Goal: Communication & Community: Answer question/provide support

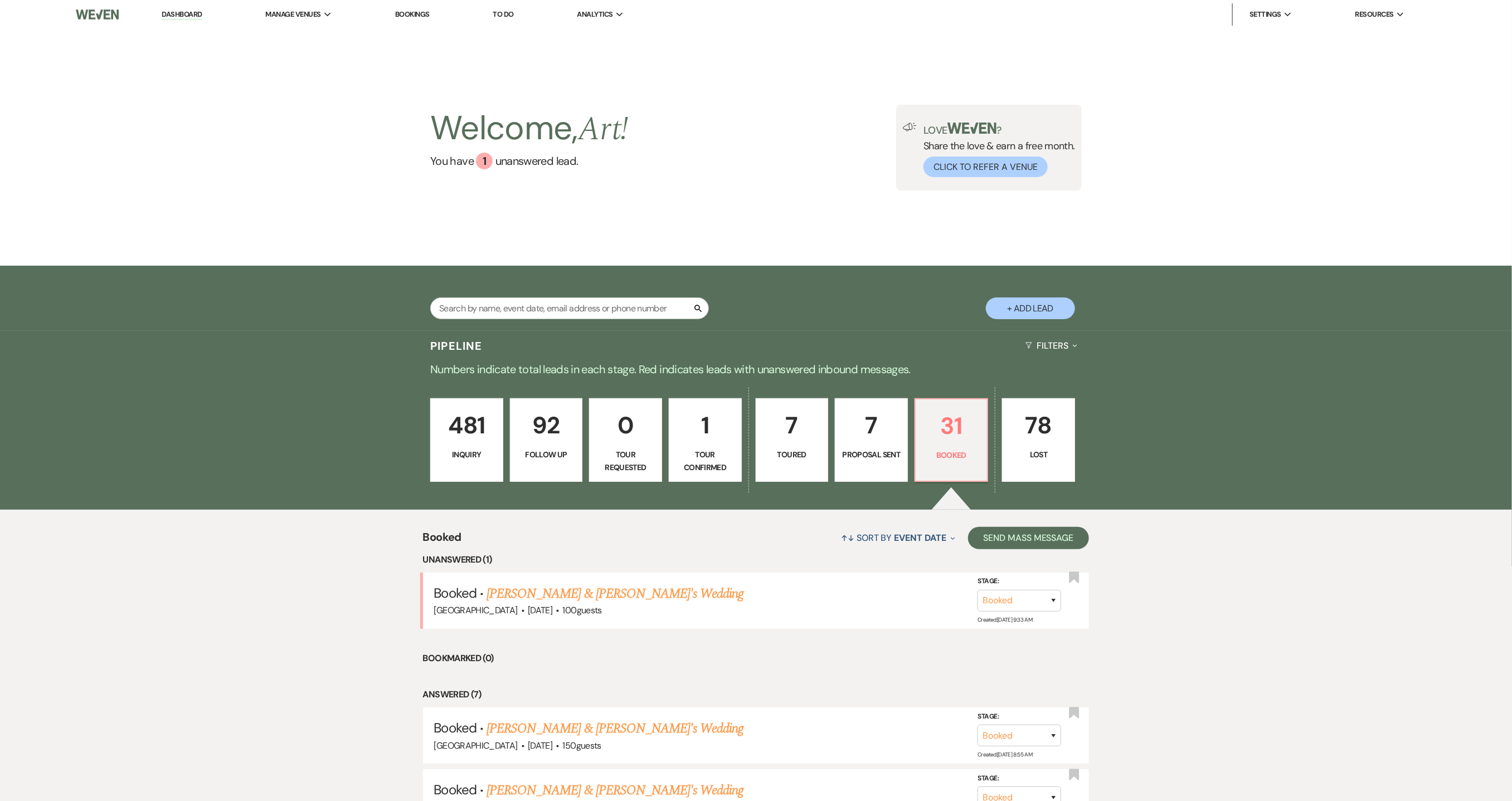
click at [654, 594] on link "[PERSON_NAME] & [PERSON_NAME]'s Wedding" at bounding box center [615, 593] width 257 height 20
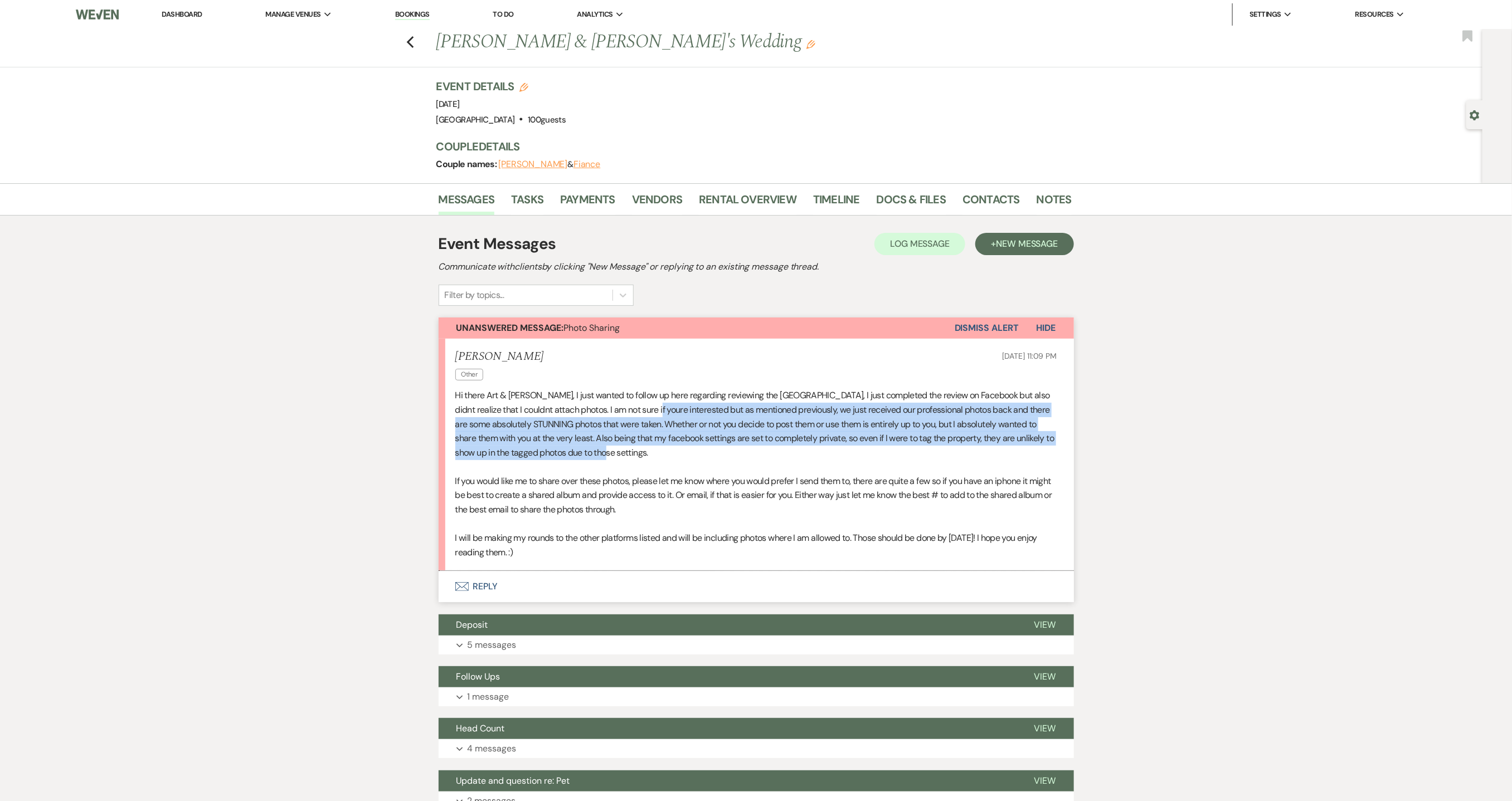
drag, startPoint x: 639, startPoint y: 406, endPoint x: 842, endPoint y: 456, distance: 209.1
click at [842, 456] on p "Hi there Art & [PERSON_NAME], I just wanted to follow up here regarding reviewi…" at bounding box center [756, 423] width 602 height 71
click at [490, 580] on button "Envelope Reply" at bounding box center [756, 586] width 635 height 31
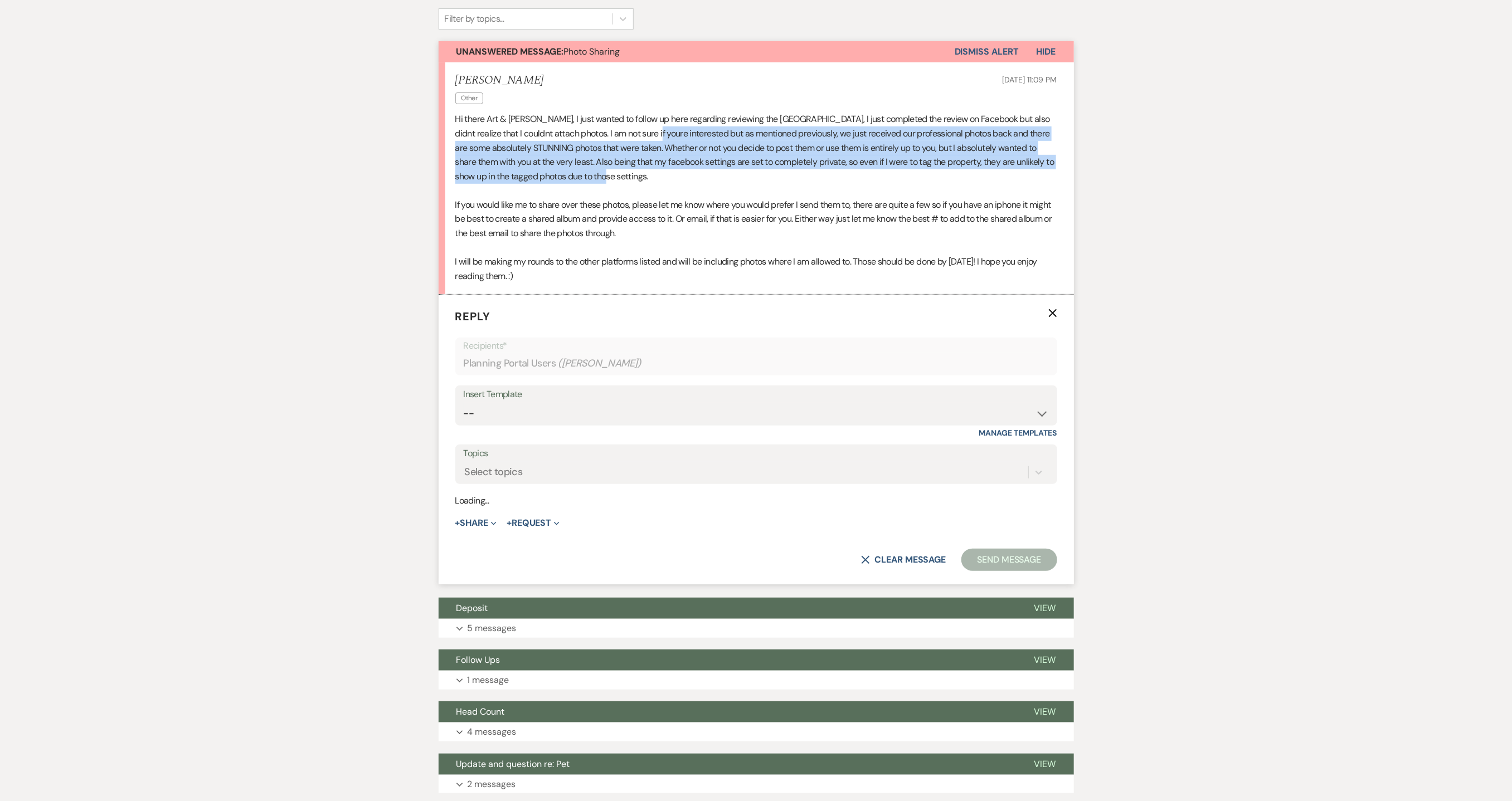
scroll to position [288, 0]
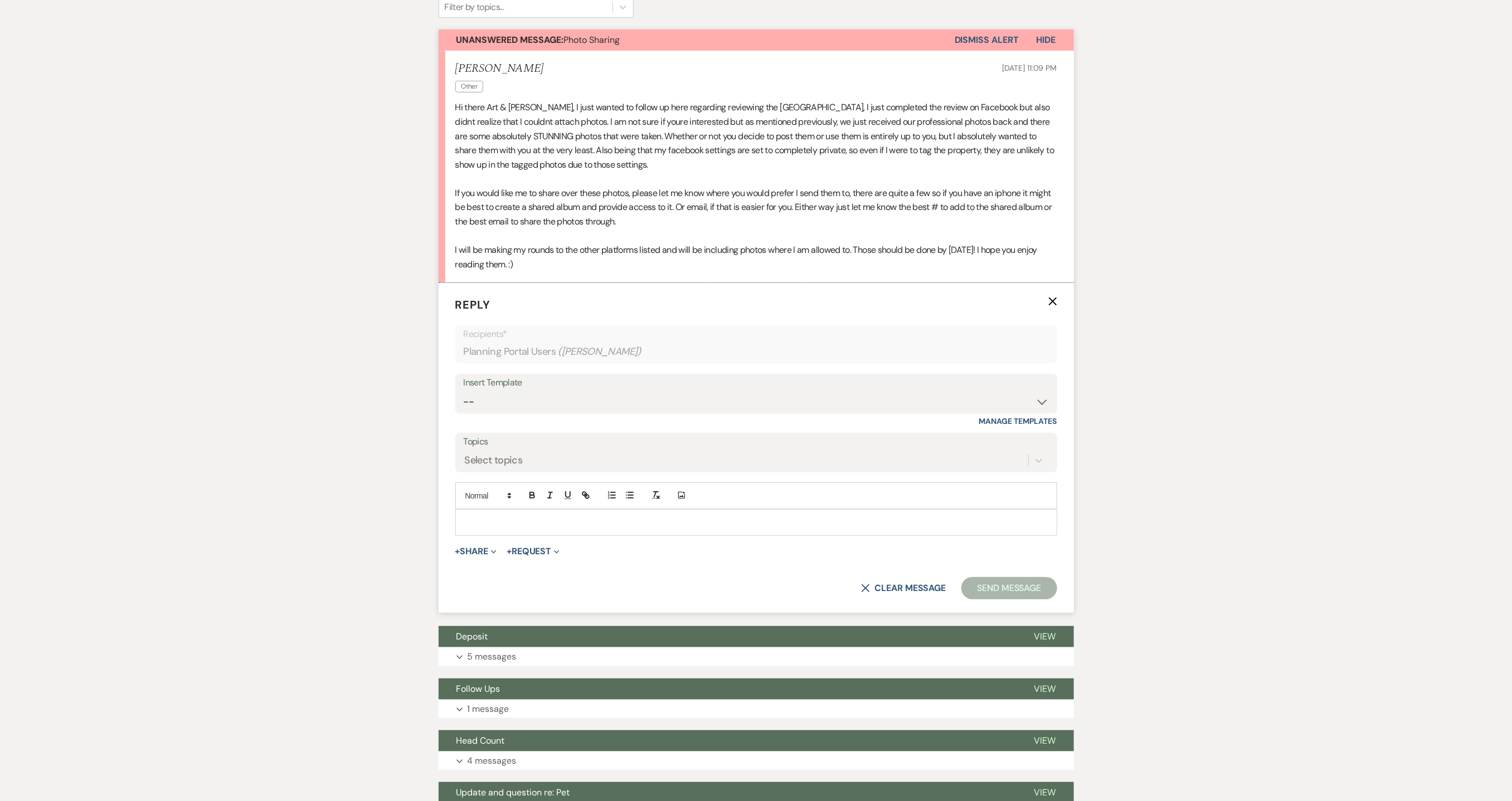
click at [526, 519] on p at bounding box center [756, 522] width 584 height 12
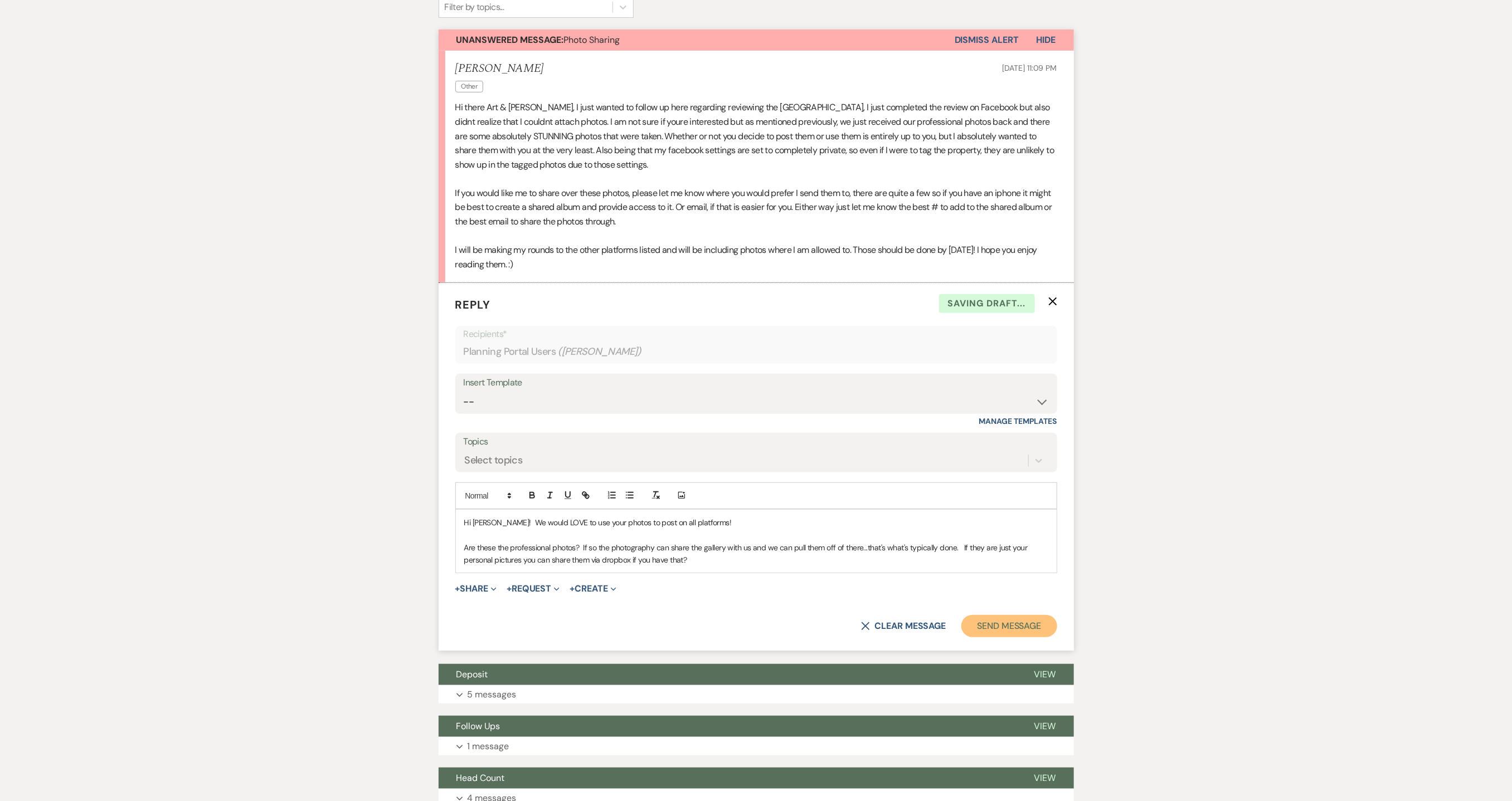
click at [1012, 629] on button "Send Message" at bounding box center [1009, 626] width 95 height 22
